Goal: Task Accomplishment & Management: Use online tool/utility

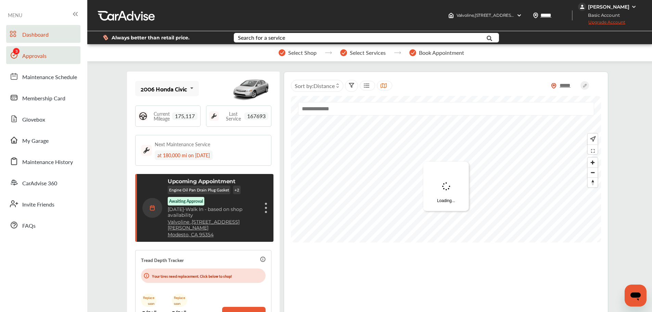
click at [60, 57] on link "Approvals" at bounding box center [43, 55] width 74 height 18
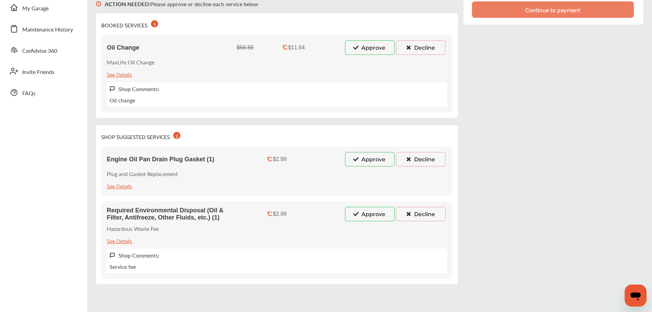
scroll to position [137, 0]
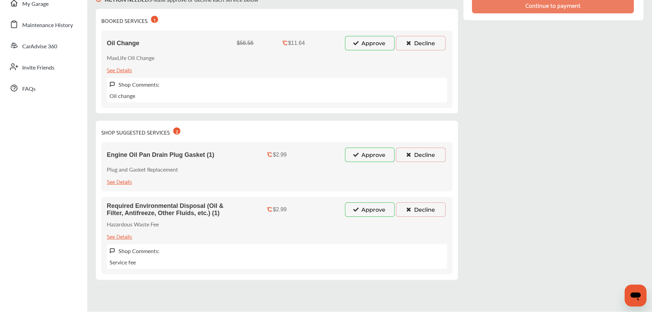
click at [363, 209] on button "Approve" at bounding box center [370, 209] width 50 height 14
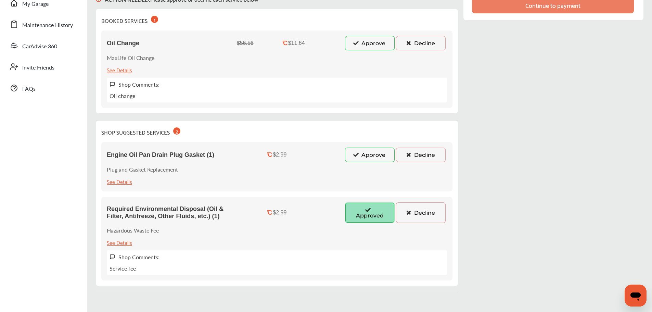
click at [365, 30] on div "Oil Change $56.56 $11.64 Approve Decline MaxLife Oil Change See Details Shop Co…" at bounding box center [276, 68] width 351 height 77
click at [365, 40] on button "Approve" at bounding box center [370, 43] width 50 height 14
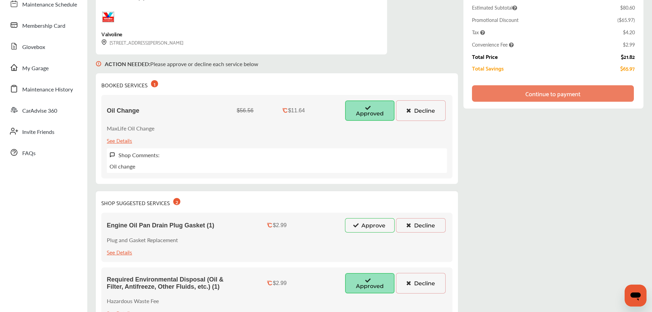
scroll to position [68, 0]
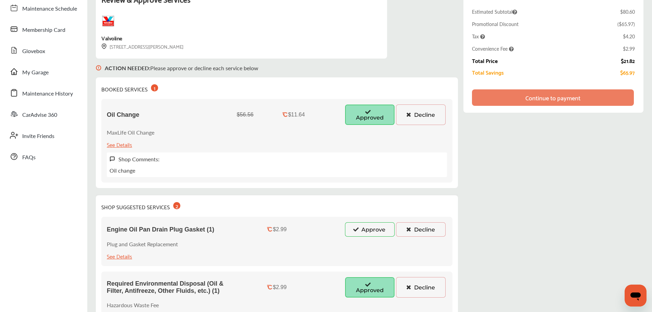
click at [431, 284] on button "Decline" at bounding box center [421, 287] width 50 height 21
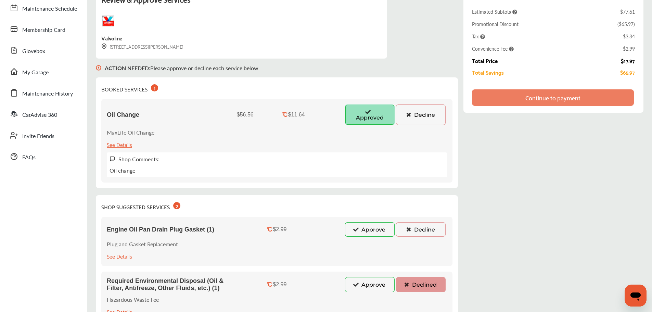
click at [367, 282] on button "Approve" at bounding box center [370, 284] width 50 height 15
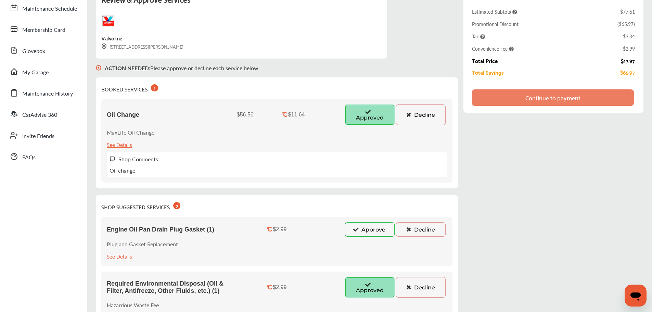
click at [368, 219] on div "Engine Oil Pan Drain Plug Gasket (1) $2.99 Approve Decline Plug and Gasket Repl…" at bounding box center [276, 241] width 351 height 49
click at [368, 228] on button "Approve" at bounding box center [370, 229] width 50 height 14
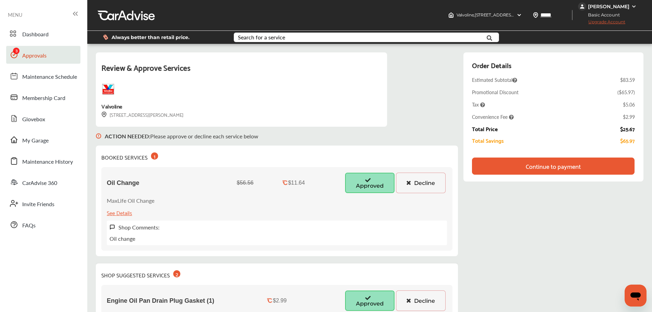
scroll to position [0, 0]
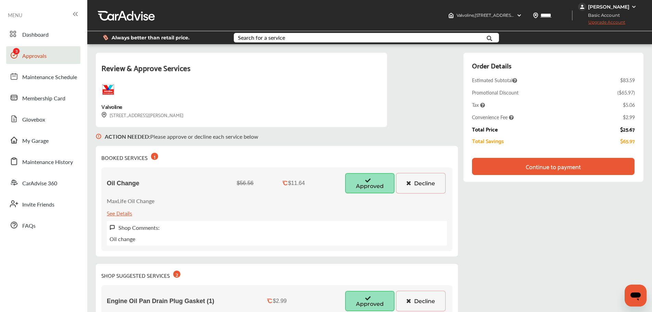
click at [536, 168] on div "Continue to payment" at bounding box center [553, 166] width 55 height 7
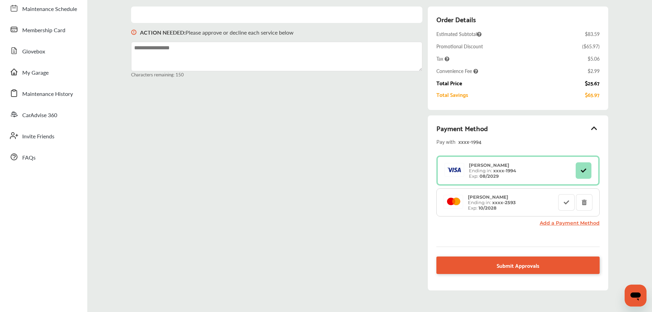
scroll to position [68, 0]
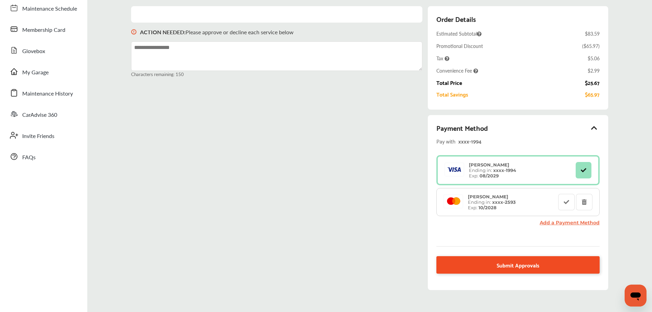
click at [487, 265] on link "Submit Approvals" at bounding box center [517, 264] width 163 height 17
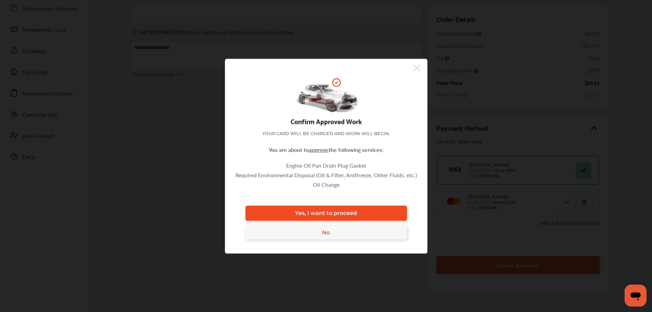
click at [332, 212] on span "Yes, I want to proceed" at bounding box center [326, 213] width 62 height 7
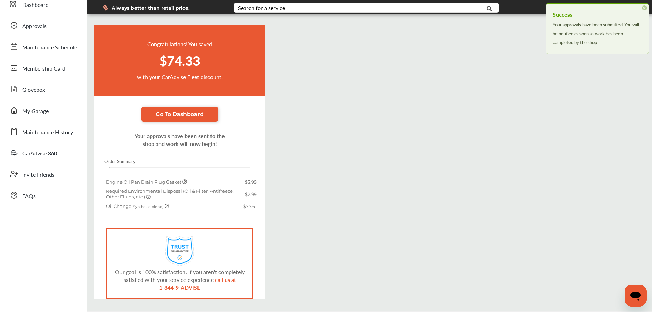
scroll to position [54, 0]
